Goal: Task Accomplishment & Management: Manage account settings

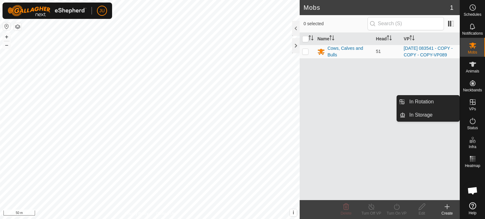
click at [475, 101] on icon at bounding box center [473, 102] width 8 height 8
click at [429, 104] on link "In Rotation" at bounding box center [432, 102] width 54 height 13
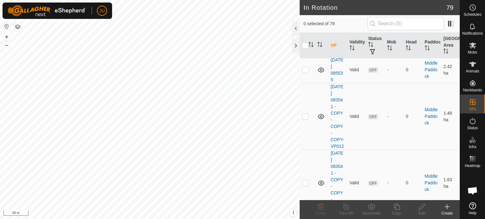
scroll to position [694, 0]
click at [305, 12] on p-checkbox at bounding box center [305, 9] width 6 height 5
checkbox input "true"
click at [395, 206] on icon at bounding box center [397, 207] width 8 height 8
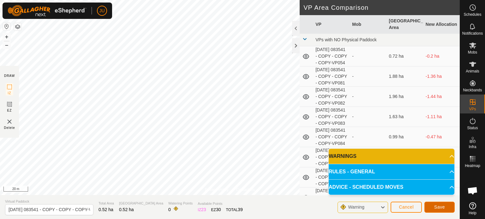
click at [442, 207] on span "Save" at bounding box center [439, 207] width 11 height 5
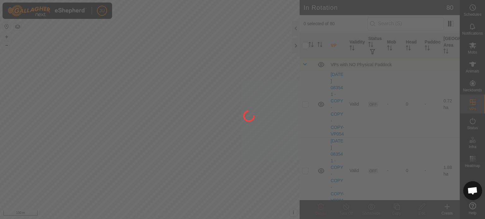
click at [242, 146] on div at bounding box center [242, 109] width 485 height 219
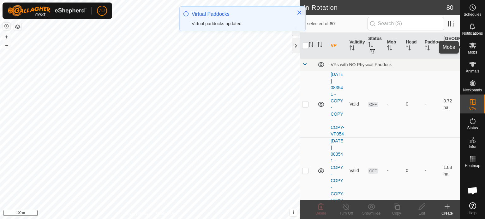
click at [472, 46] on icon at bounding box center [473, 46] width 8 height 8
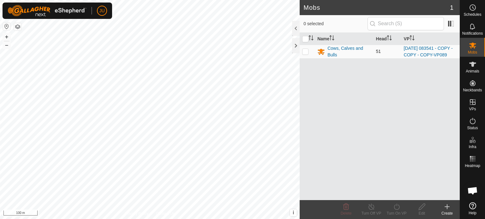
click at [305, 53] on p-checkbox at bounding box center [305, 51] width 6 height 5
checkbox input "true"
click at [397, 205] on icon at bounding box center [397, 207] width 8 height 8
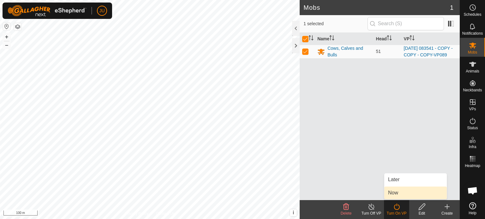
click at [400, 194] on link "Now" at bounding box center [415, 193] width 62 height 13
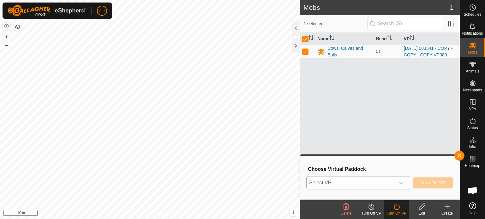
click at [405, 181] on div "dropdown trigger" at bounding box center [401, 183] width 13 height 13
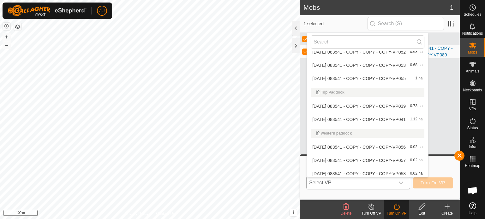
scroll to position [694, 0]
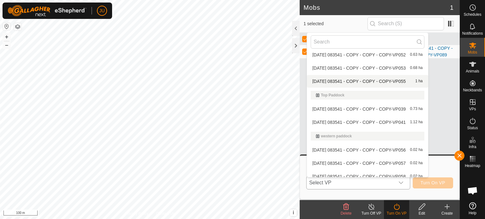
click at [344, 80] on li "[DATE] 083541 - COPY - COPY - COPY-VP055 1 ha" at bounding box center [367, 81] width 121 height 13
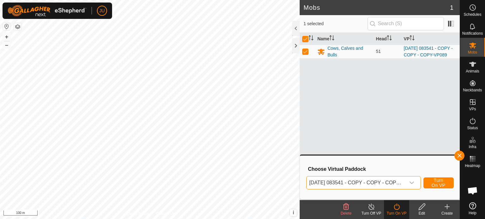
click at [411, 181] on icon "dropdown trigger" at bounding box center [411, 183] width 5 height 5
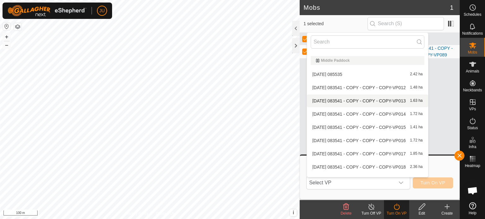
scroll to position [126, 0]
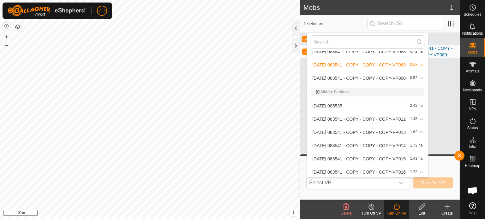
click at [358, 78] on li "[DATE] 083541 - COPY - COPY - COPY-VP090 0.52 ha" at bounding box center [367, 78] width 121 height 13
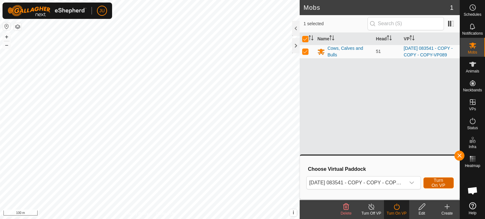
click at [441, 181] on span "Turn On VP" at bounding box center [438, 183] width 15 height 10
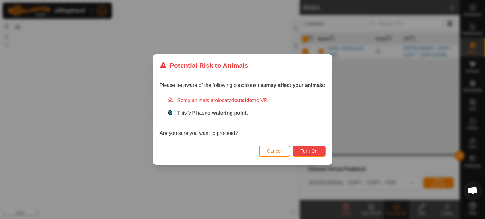
click at [309, 152] on span "Turn On" at bounding box center [308, 151] width 17 height 5
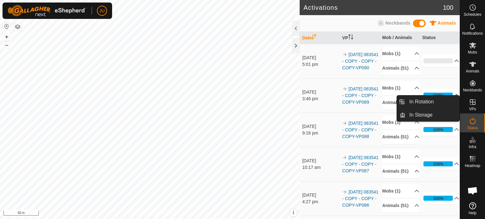
click at [472, 100] on icon at bounding box center [473, 102] width 6 height 6
click at [433, 104] on link "In Rotation" at bounding box center [432, 102] width 54 height 13
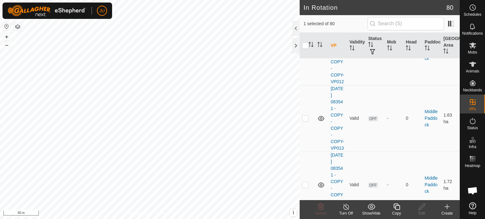
scroll to position [821, 0]
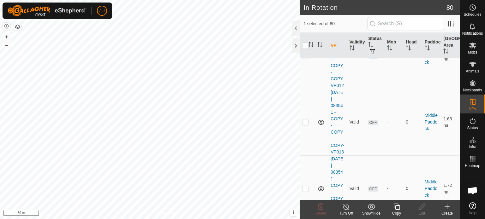
click at [306, 11] on p-checkbox at bounding box center [305, 8] width 6 height 5
checkbox input "true"
checkbox input "false"
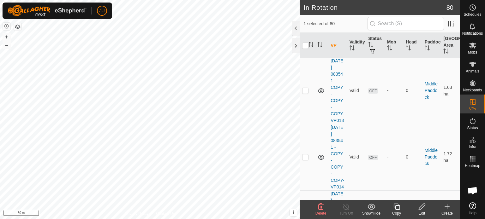
click at [304, 27] on p-checkbox at bounding box center [305, 23] width 6 height 5
checkbox input "true"
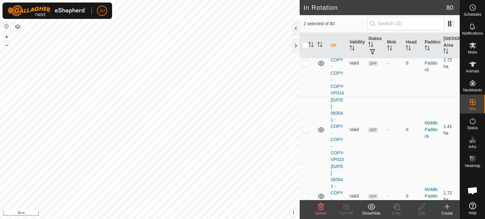
scroll to position [947, 0]
checkbox input "true"
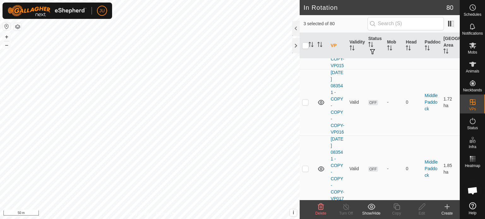
scroll to position [1042, 0]
checkbox input "true"
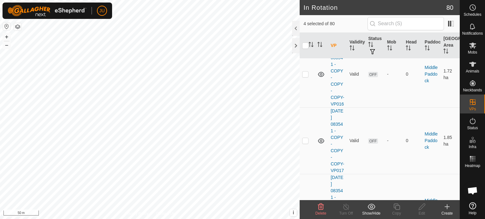
scroll to position [1105, 0]
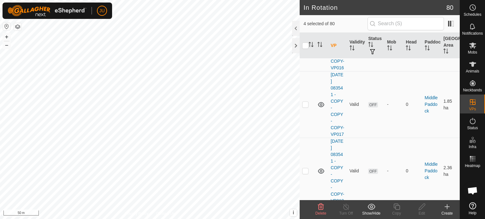
checkbox input "true"
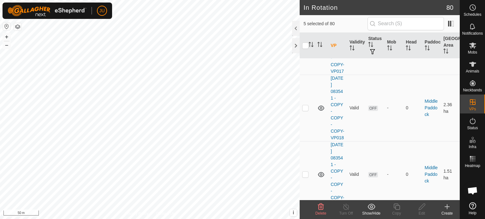
checkbox input "true"
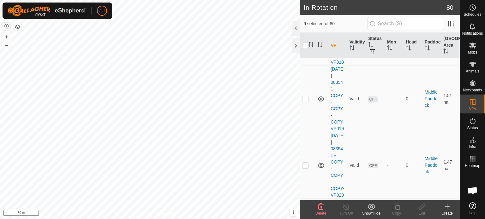
scroll to position [1262, 0]
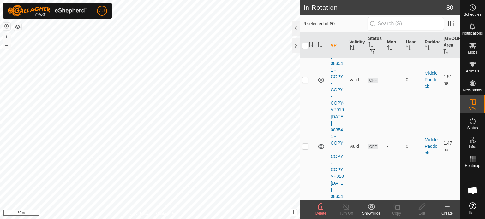
checkbox input "true"
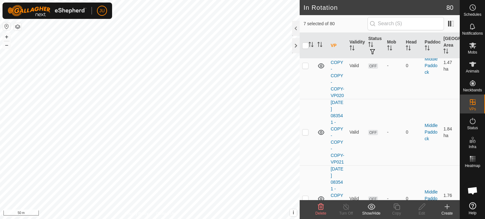
scroll to position [1357, 0]
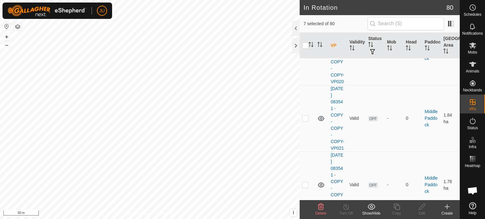
checkbox input "true"
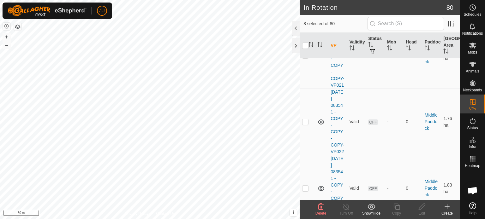
checkbox input "true"
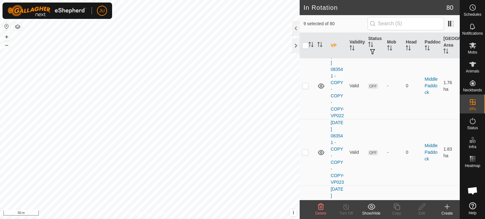
scroll to position [1515, 0]
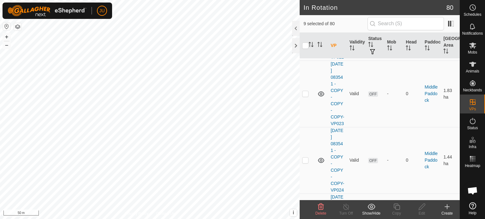
checkbox input "true"
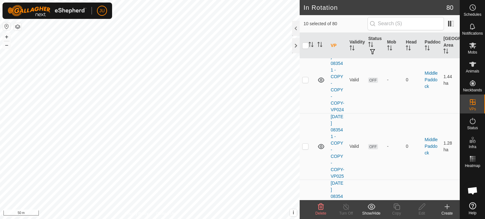
scroll to position [1610, 0]
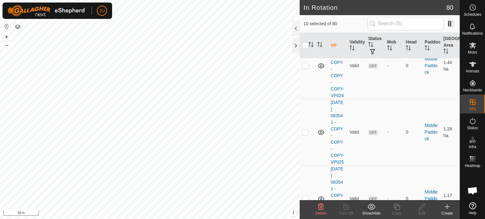
checkbox input "true"
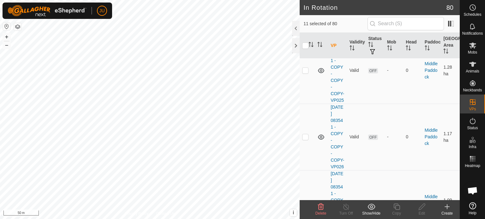
scroll to position [1673, 0]
checkbox input "true"
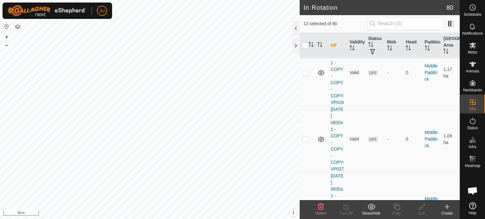
scroll to position [1799, 0]
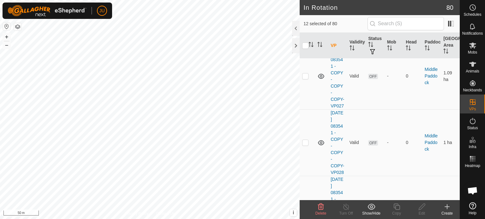
checkbox input "true"
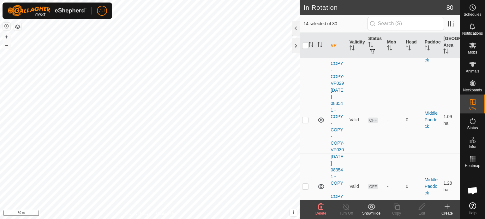
scroll to position [1957, 0]
checkbox input "true"
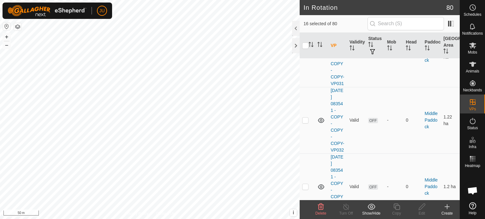
scroll to position [2115, 0]
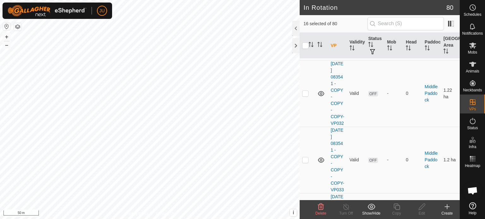
checkbox input "true"
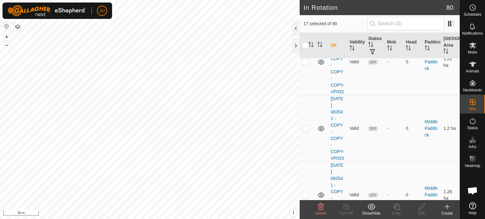
checkbox input "true"
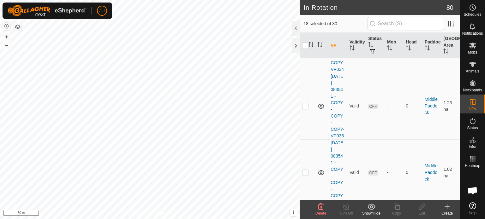
scroll to position [2304, 0]
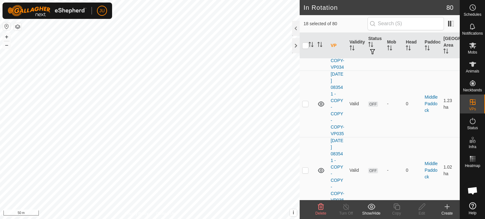
checkbox input "true"
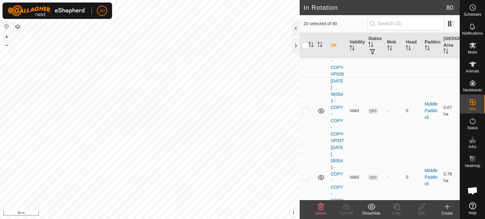
scroll to position [2462, 0]
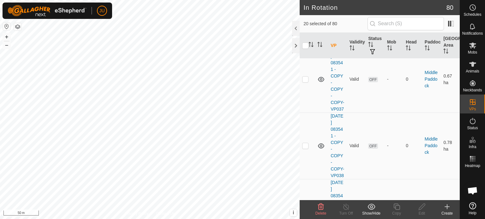
checkbox input "true"
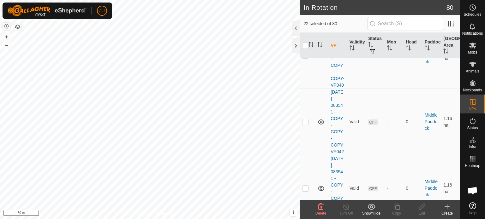
scroll to position [2620, 0]
checkbox input "true"
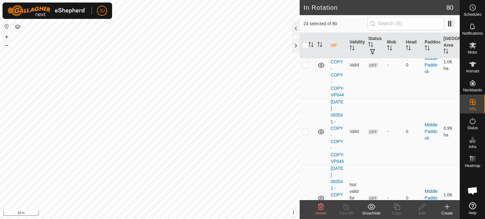
scroll to position [2777, 0]
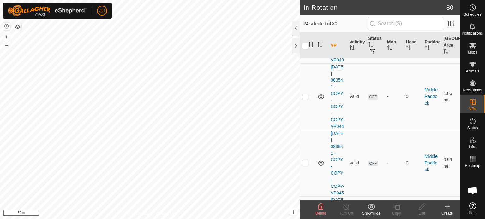
checkbox input "true"
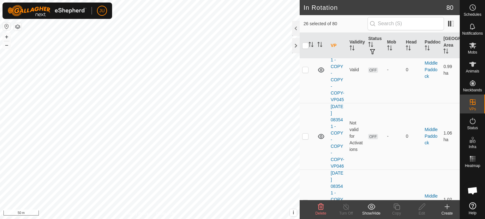
scroll to position [2872, 0]
checkbox input "true"
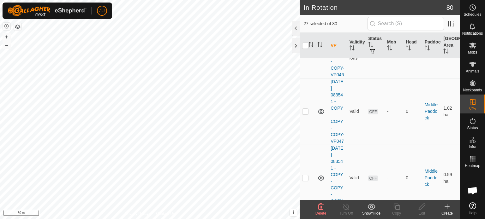
scroll to position [2998, 0]
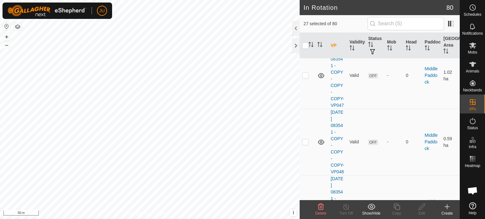
checkbox input "true"
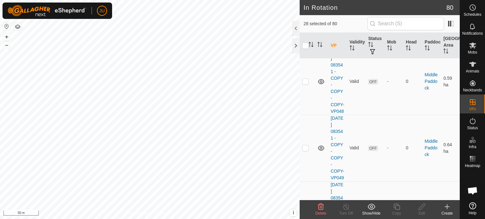
scroll to position [3061, 0]
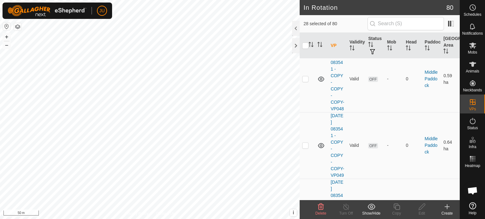
checkbox input "true"
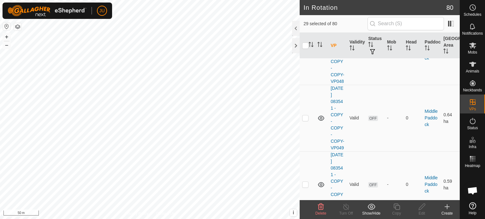
scroll to position [3125, 0]
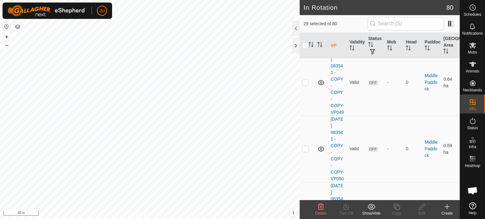
checkbox input "true"
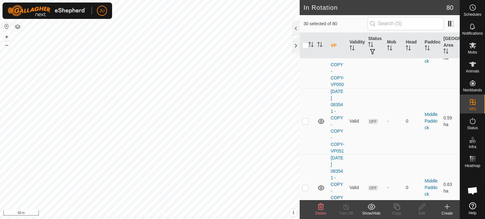
scroll to position [3219, 0]
checkbox input "true"
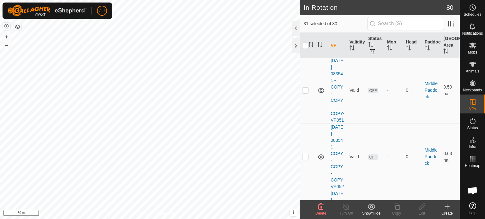
scroll to position [3282, 0]
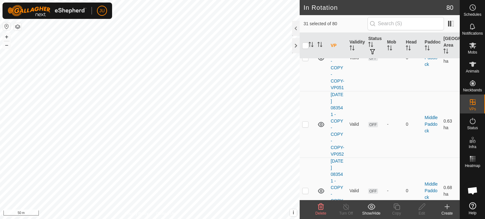
checkbox input "true"
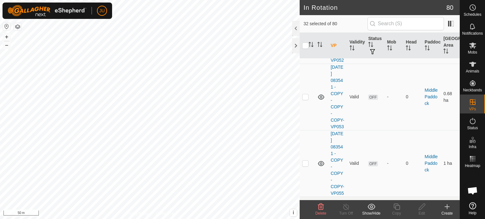
scroll to position [3377, 0]
checkbox input "true"
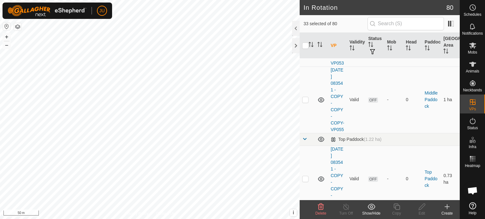
checkbox input "true"
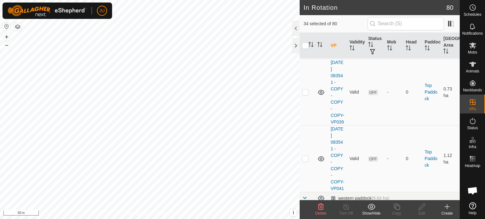
scroll to position [3566, 0]
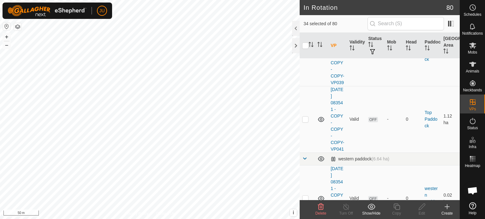
checkbox input "true"
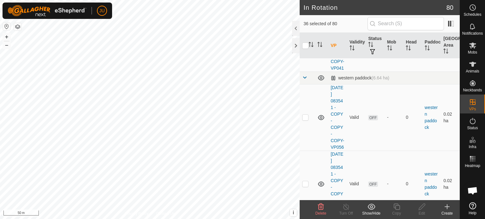
scroll to position [3724, 0]
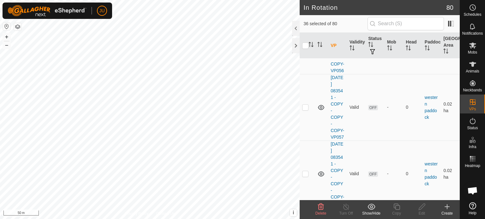
checkbox input "true"
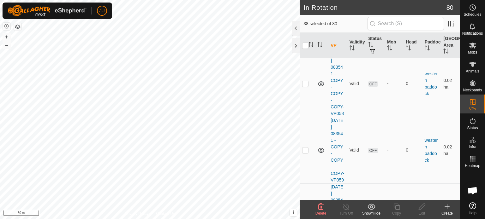
scroll to position [3819, 0]
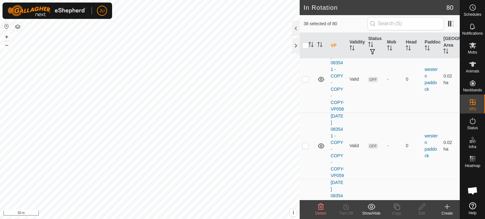
checkbox input "true"
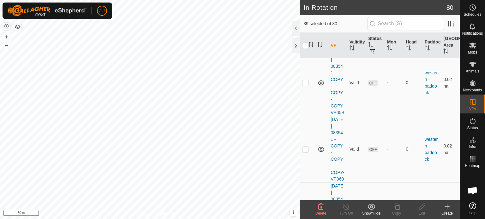
scroll to position [3945, 0]
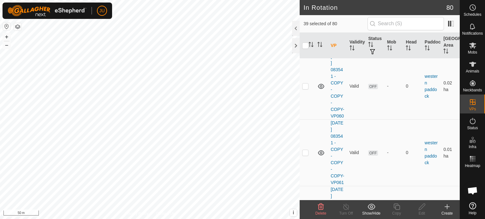
checkbox input "true"
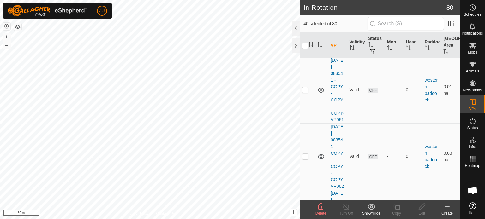
scroll to position [4008, 0]
checkbox input "true"
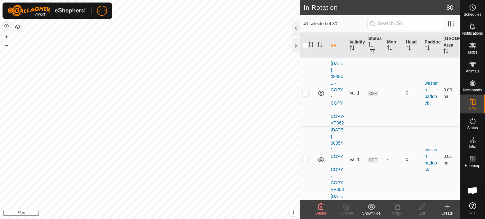
checkbox input "true"
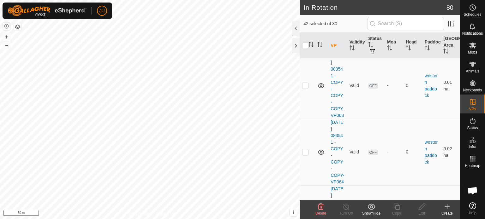
scroll to position [4166, 0]
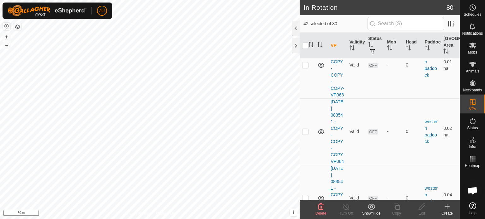
checkbox input "true"
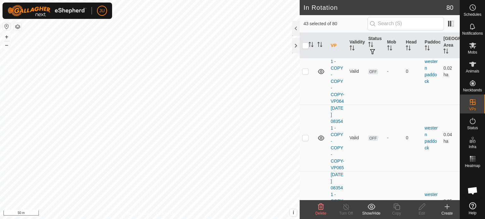
scroll to position [4229, 0]
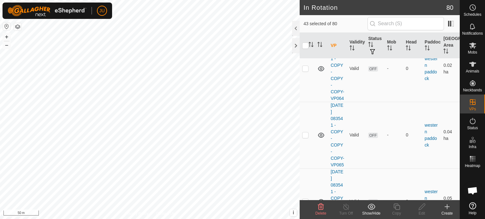
checkbox input "true"
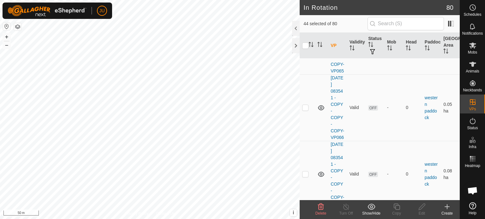
scroll to position [4324, 0]
checkbox input "true"
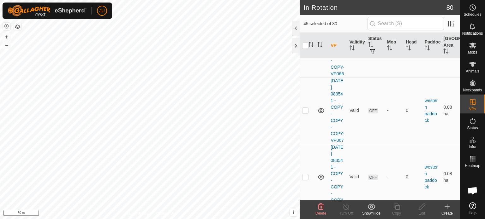
checkbox input "true"
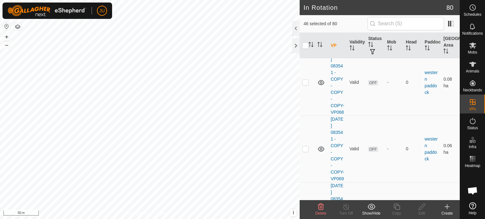
checkbox input "true"
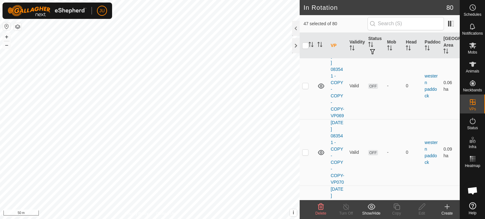
scroll to position [4576, 0]
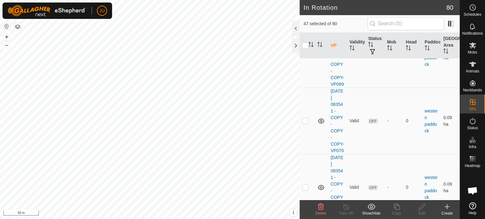
checkbox input "true"
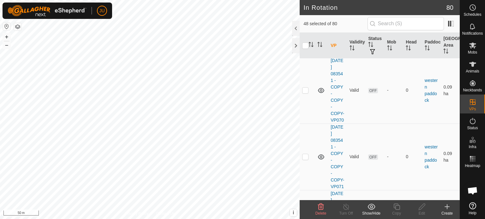
scroll to position [4640, 0]
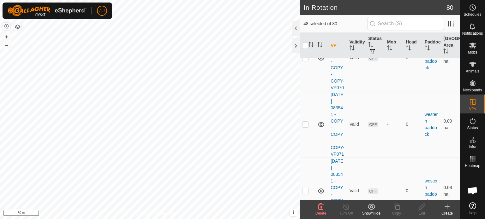
checkbox input "true"
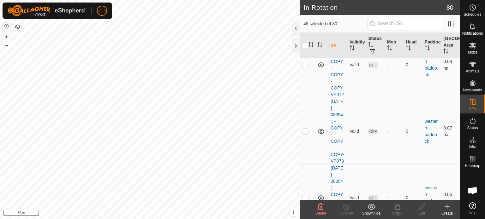
checkbox input "true"
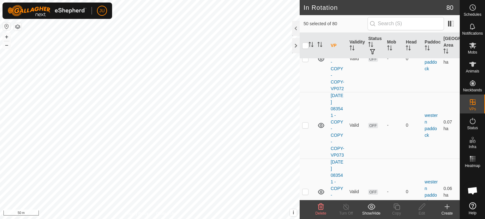
scroll to position [4797, 0]
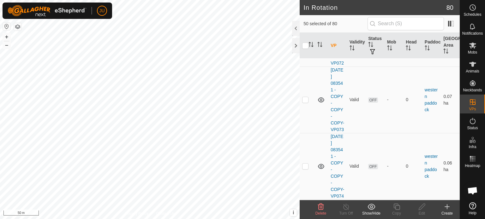
checkbox input "true"
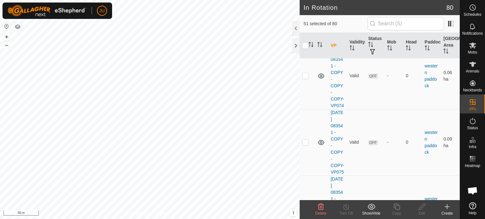
scroll to position [4892, 0]
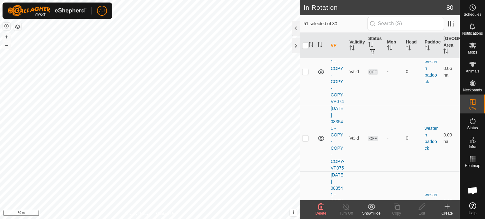
checkbox input "true"
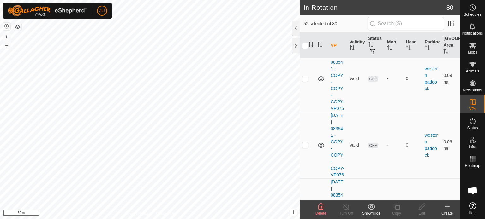
scroll to position [4955, 0]
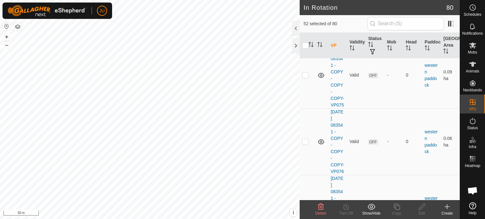
checkbox input "true"
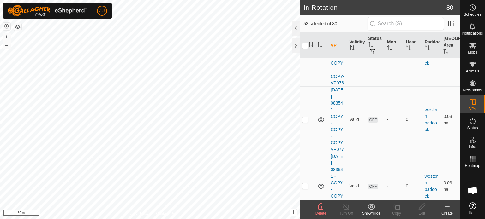
scroll to position [5050, 0]
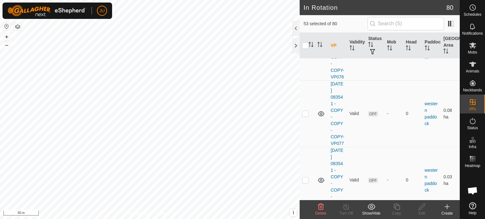
checkbox input "true"
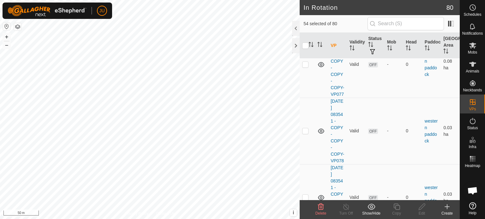
scroll to position [5113, 0]
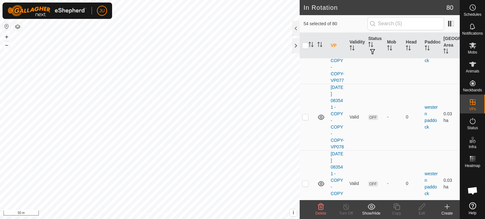
checkbox input "true"
click at [321, 207] on icon at bounding box center [321, 207] width 8 height 8
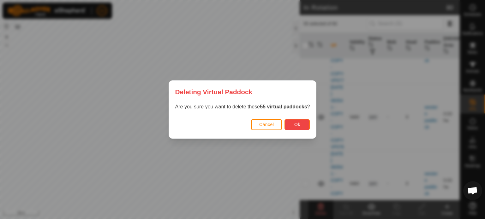
click at [299, 124] on span "Ok" at bounding box center [297, 124] width 6 height 5
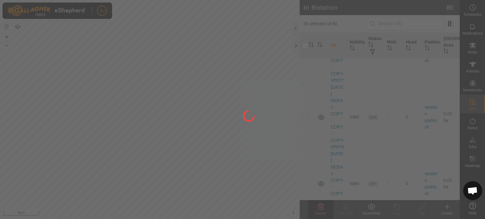
checkbox input "false"
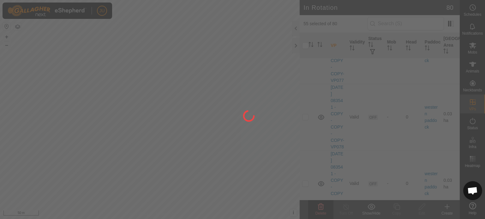
checkbox input "false"
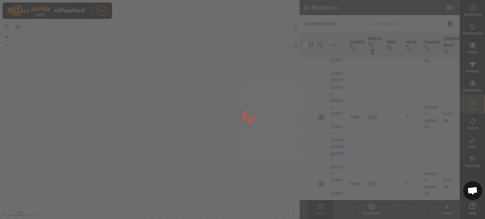
checkbox input "false"
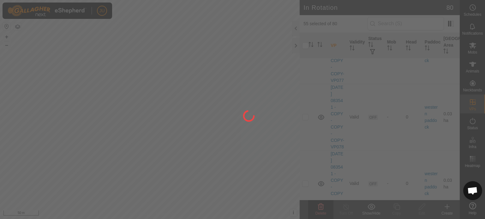
checkbox input "false"
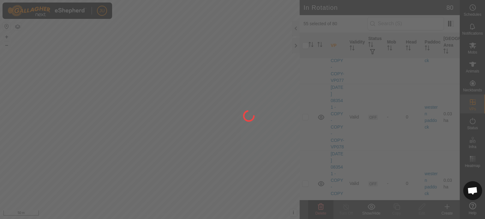
checkbox input "false"
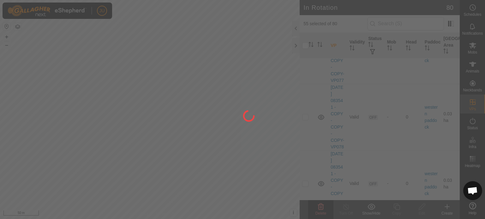
checkbox input "false"
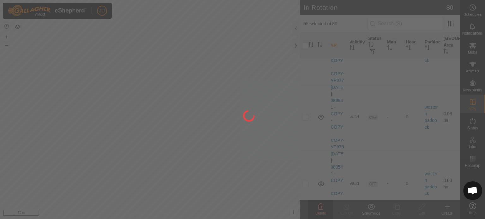
checkbox input "false"
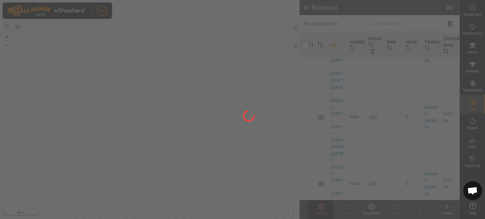
checkbox input "false"
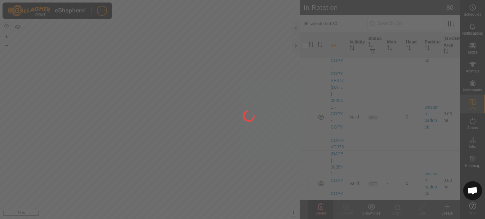
checkbox input "false"
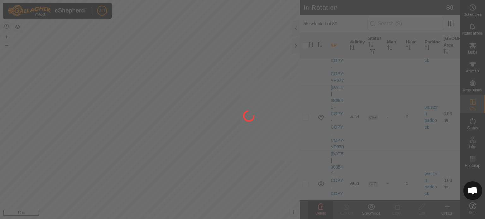
checkbox input "false"
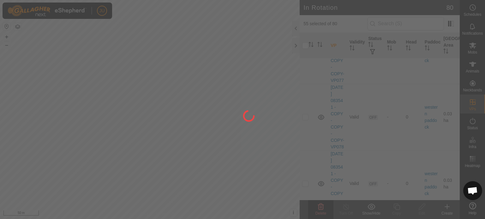
checkbox input "false"
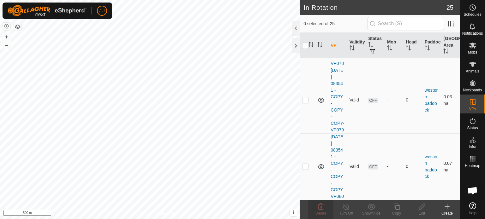
scroll to position [1878, 0]
drag, startPoint x: 307, startPoint y: 156, endPoint x: 307, endPoint y: 146, distance: 10.4
click at [307, 156] on td at bounding box center [307, 167] width 15 height 67
checkbox input "true"
click at [304, 98] on p-checkbox at bounding box center [305, 100] width 6 height 5
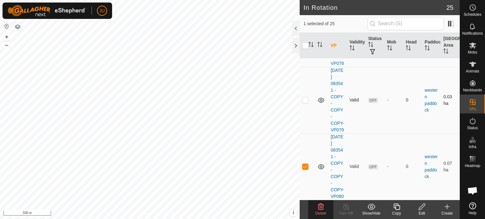
checkbox input "true"
click at [307, 36] on p-checkbox at bounding box center [305, 33] width 6 height 5
checkbox input "true"
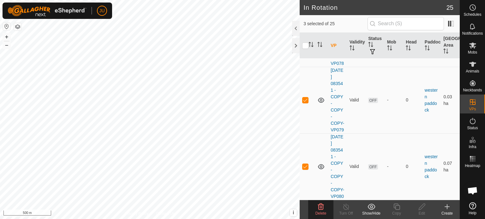
checkbox input "true"
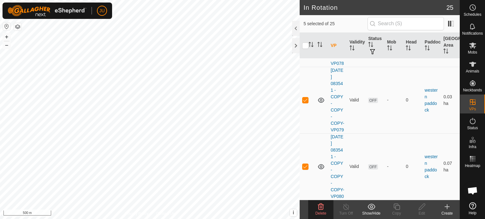
scroll to position [1530, 0]
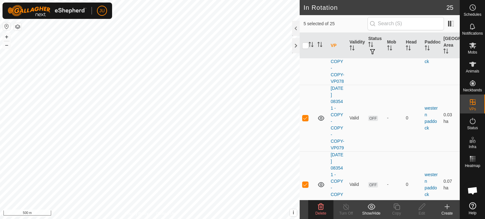
checkbox input "true"
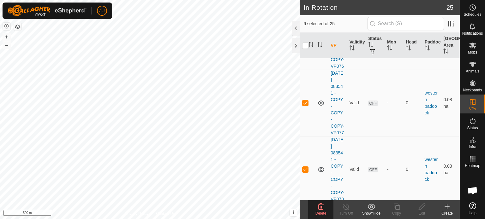
scroll to position [1404, 0]
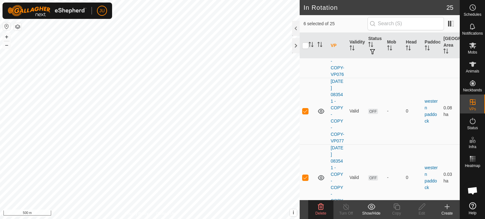
checkbox input "true"
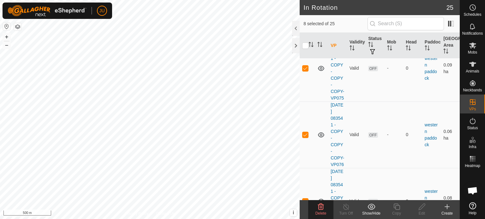
scroll to position [1309, 0]
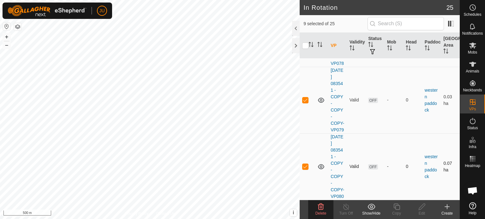
scroll to position [1878, 0]
click at [321, 206] on icon at bounding box center [321, 207] width 6 height 6
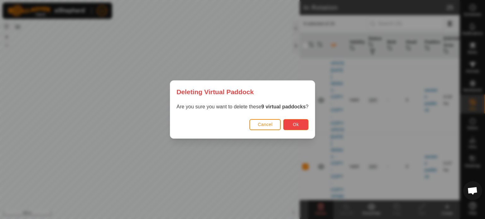
click at [296, 126] on span "Ok" at bounding box center [296, 124] width 6 height 5
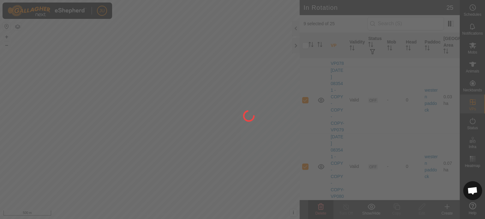
checkbox input "false"
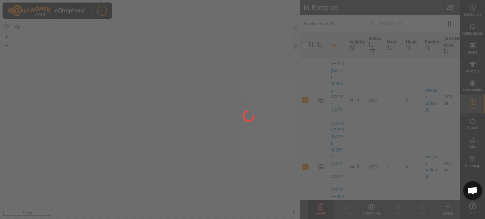
checkbox input "false"
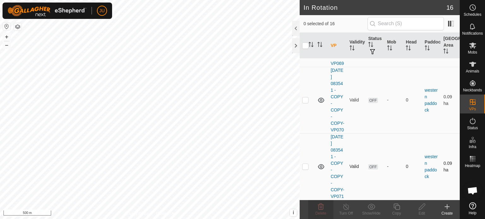
scroll to position [1160, 0]
click at [306, 164] on p-checkbox at bounding box center [305, 166] width 6 height 5
checkbox input "true"
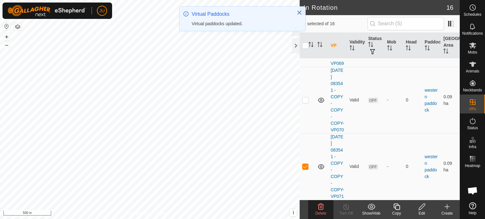
click at [307, 36] on p-checkbox at bounding box center [305, 33] width 6 height 5
checkbox input "true"
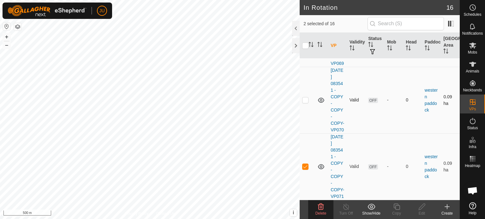
click at [306, 103] on p-checkbox at bounding box center [305, 100] width 6 height 5
checkbox input "true"
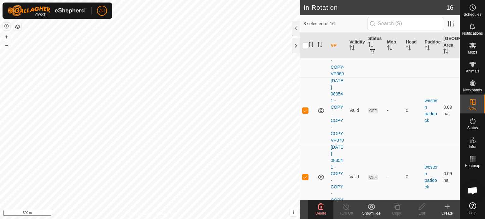
checkbox input "true"
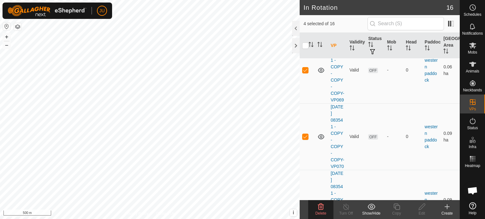
scroll to position [844, 0]
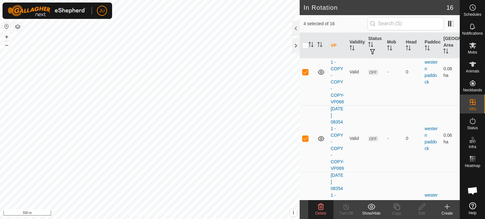
click at [305, 8] on p-checkbox at bounding box center [305, 5] width 6 height 5
checkbox input "true"
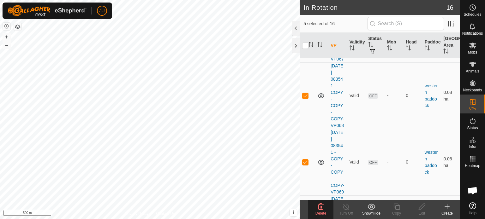
scroll to position [781, 0]
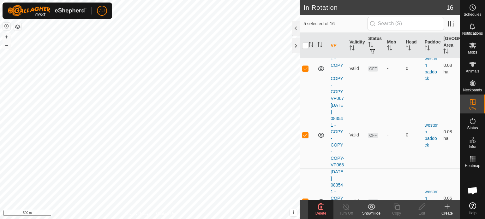
checkbox input "false"
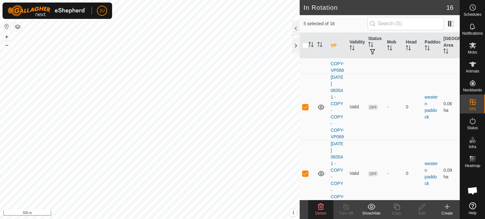
scroll to position [1033, 0]
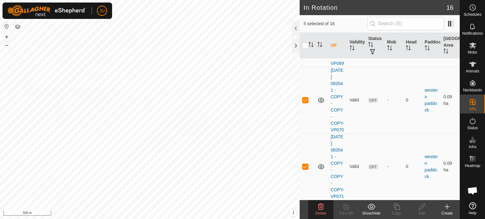
click at [321, 206] on icon at bounding box center [321, 207] width 8 height 8
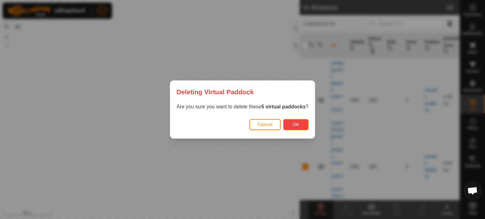
click at [301, 125] on button "Ok" at bounding box center [295, 124] width 25 height 11
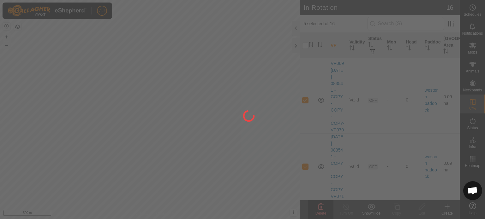
checkbox input "false"
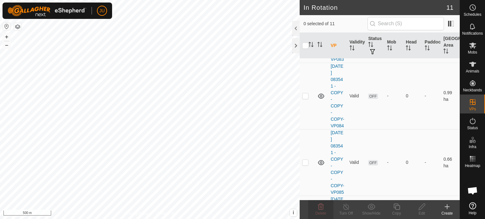
scroll to position [0, 0]
